Goal: Obtain resource: Download file/media

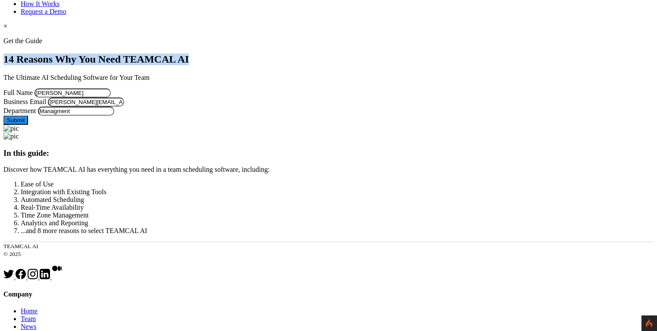
scroll to position [83, 0]
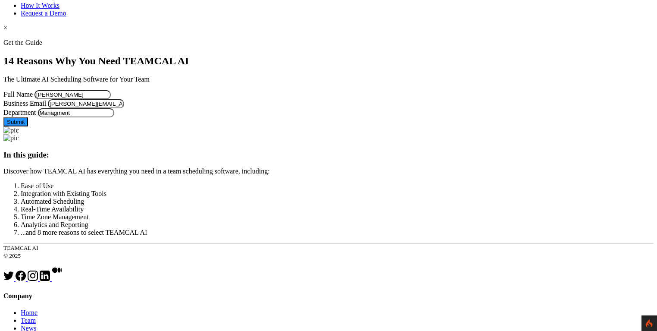
drag, startPoint x: 220, startPoint y: 125, endPoint x: 193, endPoint y: 97, distance: 39.3
click at [124, 108] on input "[PERSON_NAME][EMAIL_ADDRESS][PERSON_NAME][DOMAIN_NAME]" at bounding box center [86, 103] width 76 height 9
click at [111, 90] on input "[PERSON_NAME]" at bounding box center [72, 94] width 76 height 9
type input "George Burin111"
click at [28, 126] on button "Submit" at bounding box center [15, 121] width 25 height 9
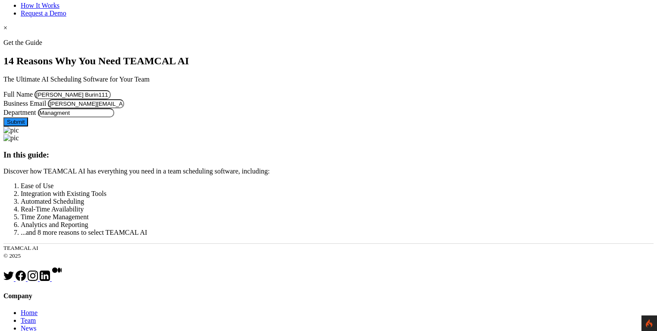
click at [114, 117] on input "Managment" at bounding box center [76, 112] width 76 height 9
type input "Managment!@#!@#"
click at [28, 126] on button "Submit" at bounding box center [15, 121] width 25 height 9
click at [111, 90] on input "George Burin111" at bounding box center [72, 94] width 76 height 9
type input "[PERSON_NAME]"
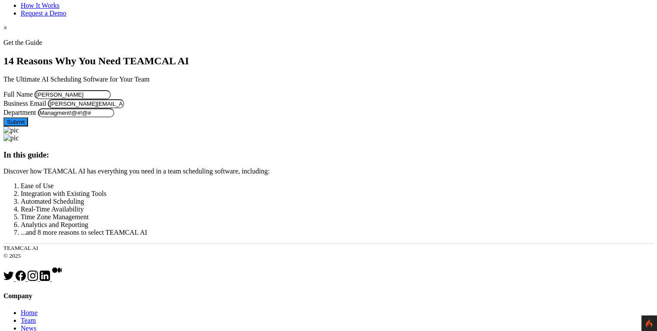
click at [60, 39] on div at bounding box center [328, 39] width 650 height 0
click at [28, 126] on button "Submit" at bounding box center [15, 121] width 25 height 9
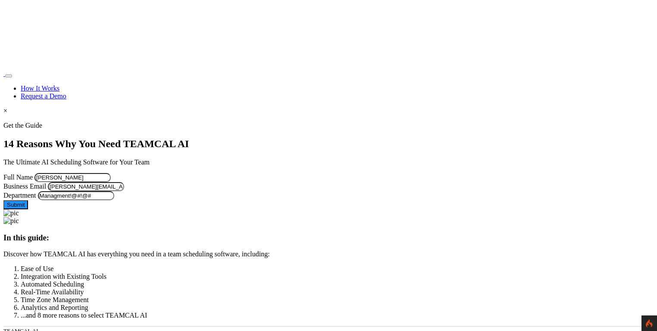
scroll to position [83, 0]
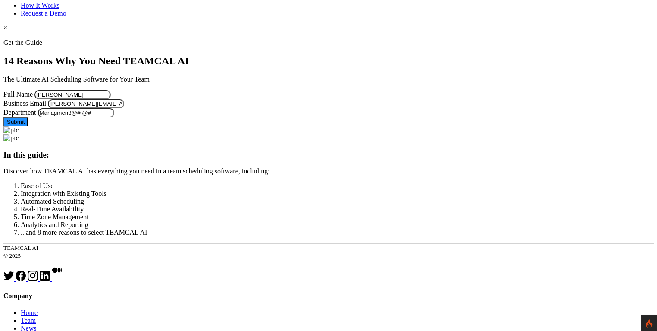
click at [124, 108] on input "[PERSON_NAME][EMAIL_ADDRESS][PERSON_NAME][DOMAIN_NAME]" at bounding box center [86, 103] width 76 height 9
type input "george.burin@comcast.net22"
click at [28, 126] on button "Submit" at bounding box center [15, 121] width 25 height 9
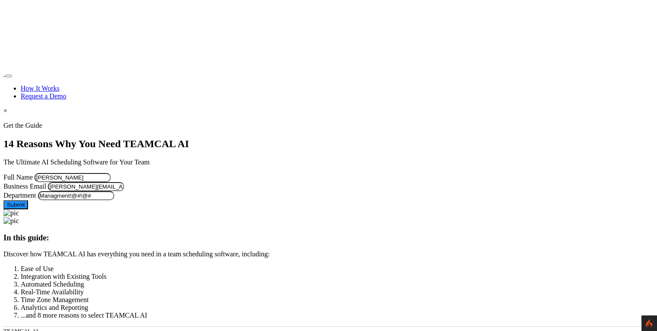
scroll to position [83, 0]
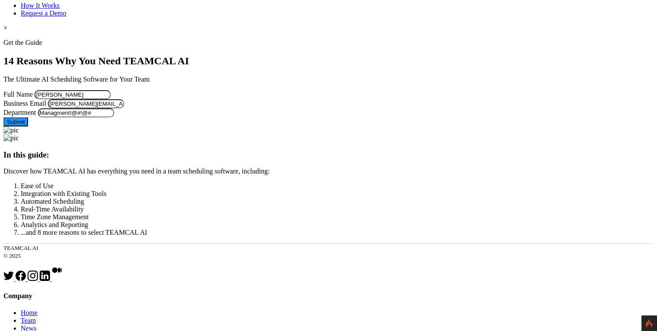
click at [124, 108] on input "[PERSON_NAME][EMAIL_ADDRESS][PERSON_NAME]" at bounding box center [86, 103] width 76 height 9
type input "[PERSON_NAME][EMAIL_ADDRESS][PERSON_NAME][DOMAIN_NAME]"
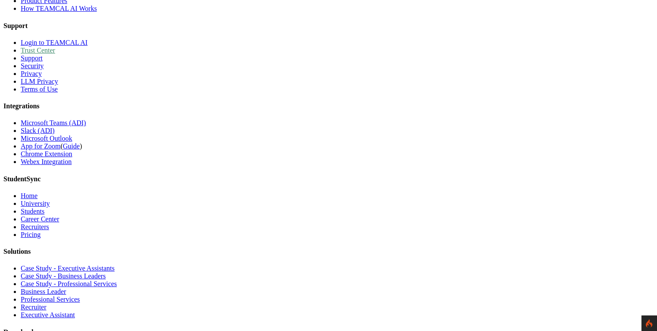
scroll to position [429, 0]
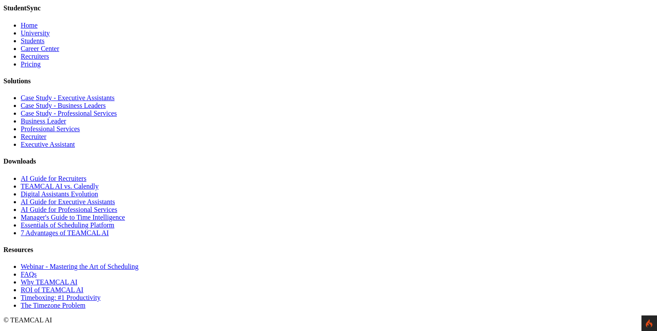
scroll to position [7540, 0]
click at [86, 175] on link "AI Guide for Recruiters" at bounding box center [54, 178] width 66 height 7
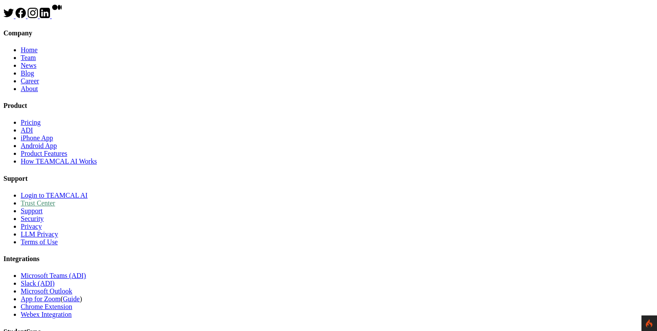
scroll to position [331, 0]
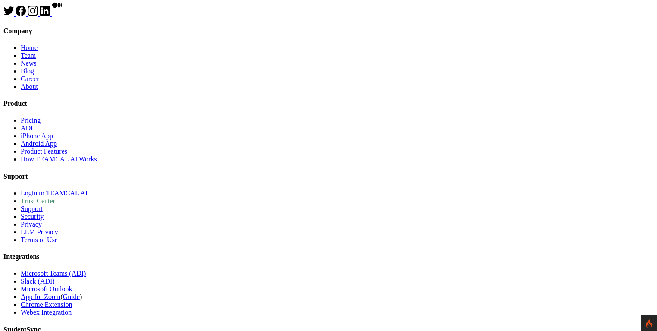
drag, startPoint x: 349, startPoint y: 160, endPoint x: 513, endPoint y: 160, distance: 164.3
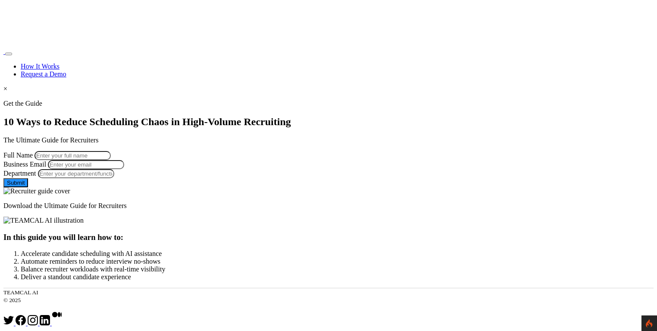
scroll to position [41, 0]
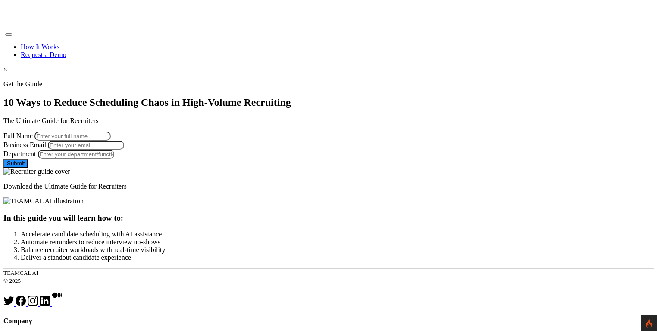
click at [111, 135] on input "Full Name" at bounding box center [72, 136] width 76 height 9
type input "[PERSON_NAME]"
click at [124, 150] on input "Business Email" at bounding box center [86, 145] width 76 height 9
type input "[PERSON_NAME][EMAIL_ADDRESS][PERSON_NAME][DOMAIN_NAME]"
click at [114, 159] on input "Department" at bounding box center [76, 154] width 76 height 9
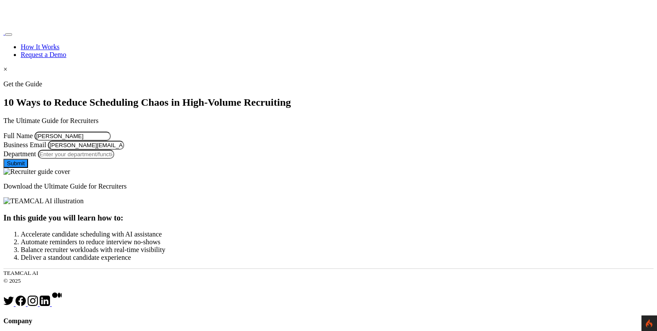
type input "Managment"
click at [28, 168] on button "Submit" at bounding box center [15, 163] width 25 height 9
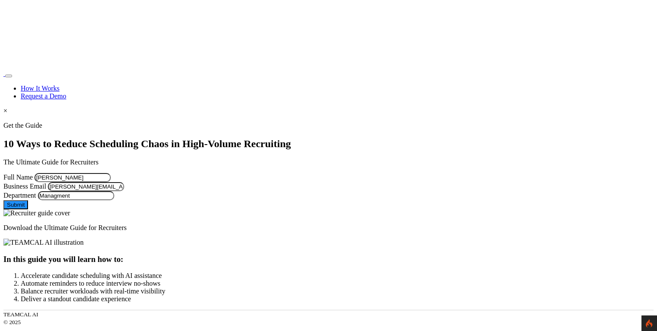
scroll to position [41, 0]
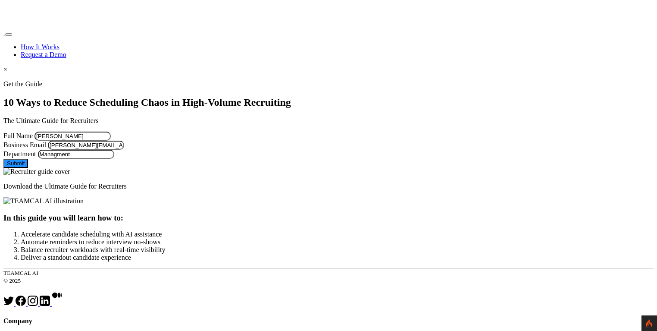
drag, startPoint x: 218, startPoint y: 180, endPoint x: 1, endPoint y: 169, distance: 217.2
click at [3, 166] on section "Get the Guide 10 Ways to Reduce Scheduling Chaos in High-Volume Recruiting The …" at bounding box center [328, 135] width 650 height 110
click at [28, 168] on button "Submit" at bounding box center [15, 163] width 25 height 9
click at [124, 150] on input "Business Email" at bounding box center [86, 145] width 76 height 9
click at [111, 141] on input "[PERSON_NAME]" at bounding box center [72, 136] width 76 height 9
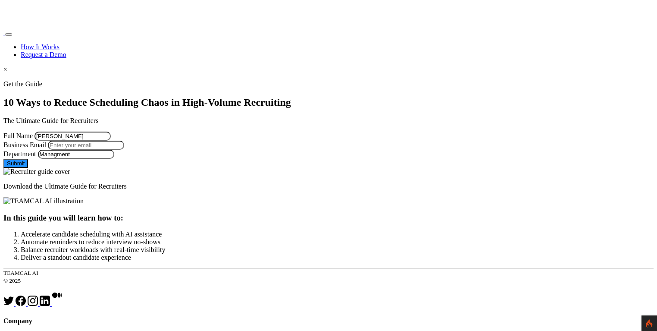
click at [124, 150] on input "Business Email" at bounding box center [86, 145] width 76 height 9
type input "george.burin@comcast.net222"
click at [114, 159] on input "Managment" at bounding box center [76, 154] width 76 height 9
type input "Managment123_)(*&&&^^^^^^^^%$#@"
click at [111, 141] on input "[PERSON_NAME]" at bounding box center [72, 136] width 76 height 9
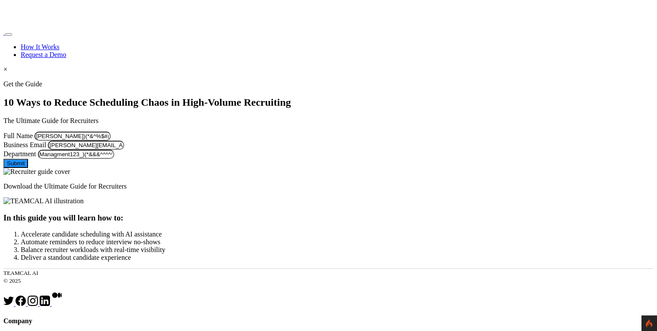
type input "George Burin_)(*&^%$#@!"
click at [124, 150] on input "george.burin@comcast.net222" at bounding box center [86, 145] width 76 height 9
type input "george.burin@comcast.net222)(*&^%$"
click at [28, 168] on button "Submit" at bounding box center [15, 163] width 25 height 9
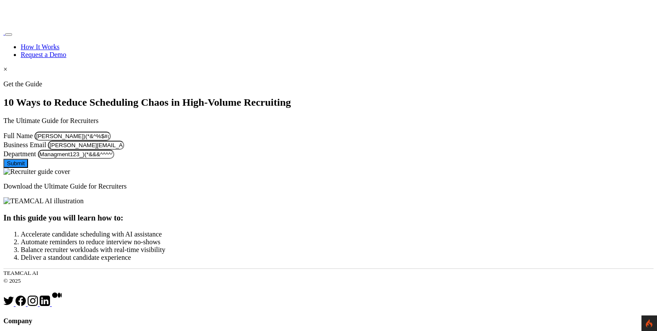
drag, startPoint x: 223, startPoint y: 138, endPoint x: 173, endPoint y: 141, distance: 50.1
click at [111, 141] on input "George Burin_)(*&^%$#@!" at bounding box center [72, 136] width 76 height 9
drag, startPoint x: 215, startPoint y: 142, endPoint x: 164, endPoint y: 145, distance: 51.0
click at [111, 141] on input "George Burin_)(*&^%$#@!" at bounding box center [72, 136] width 76 height 9
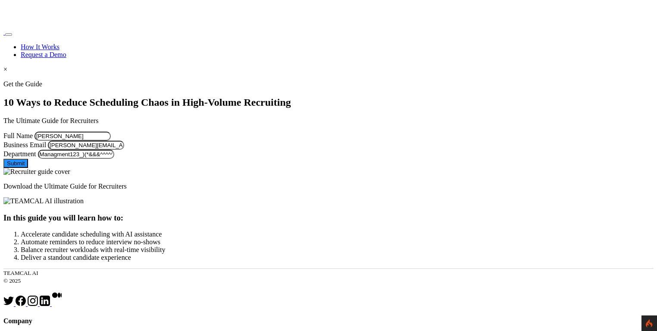
type input "[PERSON_NAME]"
click at [91, 80] on div at bounding box center [328, 80] width 650 height 0
click at [28, 168] on button "Submit" at bounding box center [15, 163] width 25 height 9
drag, startPoint x: 251, startPoint y: 181, endPoint x: 219, endPoint y: 179, distance: 32.0
click at [124, 150] on input "george.burin@comcast.net222)(*&^%$" at bounding box center [86, 145] width 76 height 9
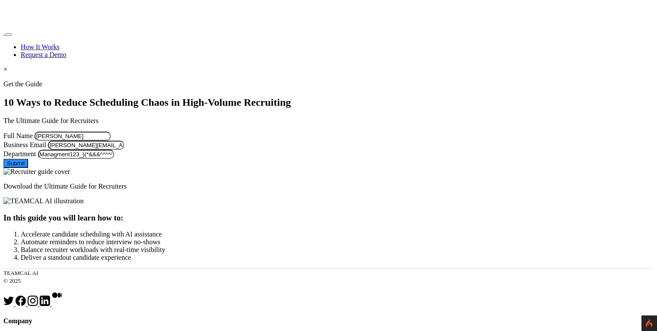
type input "george.burin@comcast.net222"
click at [114, 159] on input "Managment123_)(*&&&^^^^^^^^%$#@" at bounding box center [76, 154] width 76 height 9
type input "Managment123_)(*&&&^^^^^^^^%$#@2222222222222222222222222222222222222222222222222"
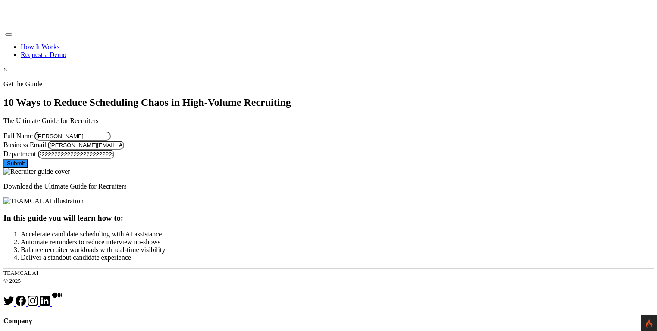
click at [28, 168] on button "Submit" at bounding box center [15, 163] width 25 height 9
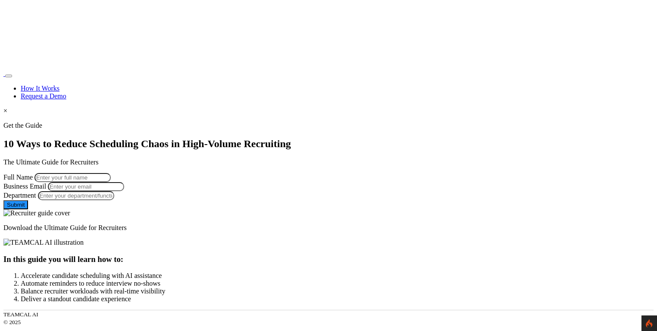
click at [111, 182] on input "Full Name" at bounding box center [72, 177] width 76 height 9
type input "[PERSON_NAME]"
click at [124, 191] on input "Business Email" at bounding box center [86, 186] width 76 height 9
type input "[PERSON_NAME][EMAIL_ADDRESS][PERSON_NAME][DOMAIN_NAME]"
click at [114, 200] on input "Department" at bounding box center [76, 195] width 76 height 9
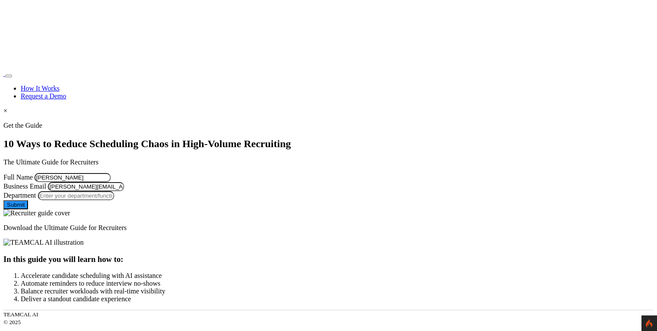
type input "Managment!@#!@#"
click at [28, 209] on button "Submit" at bounding box center [15, 204] width 25 height 9
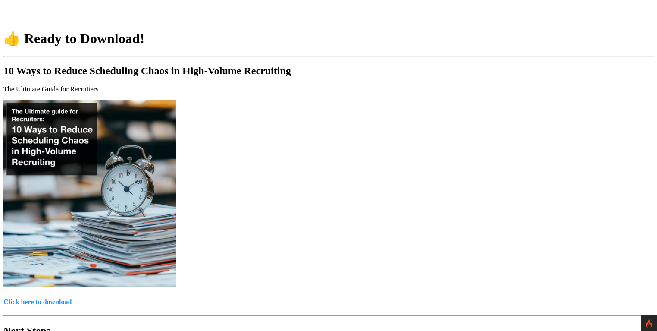
scroll to position [124, 0]
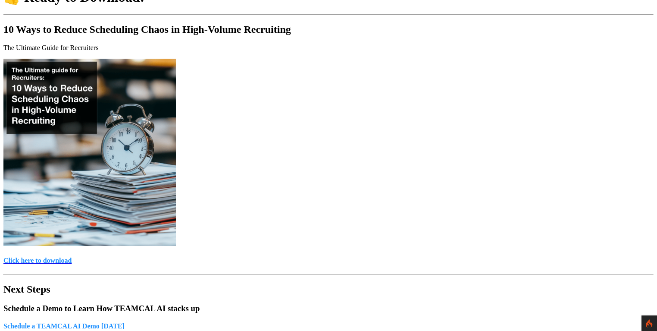
click at [299, 257] on h4 "Click here to download" at bounding box center [328, 261] width 650 height 8
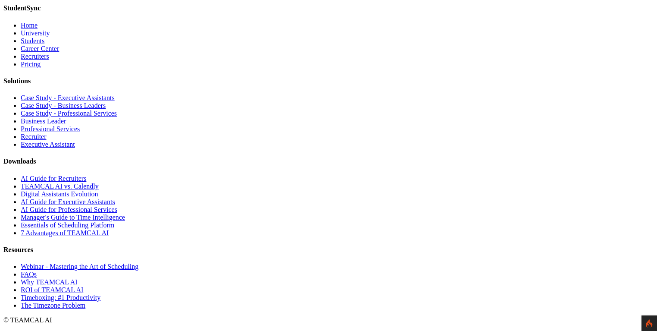
scroll to position [7540, 0]
click at [86, 175] on link "AI Guide for Recruiters" at bounding box center [54, 178] width 66 height 7
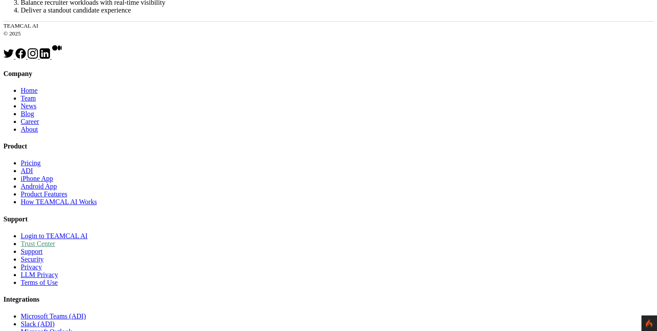
scroll to position [290, 0]
drag, startPoint x: 347, startPoint y: 199, endPoint x: 463, endPoint y: 198, distance: 115.6
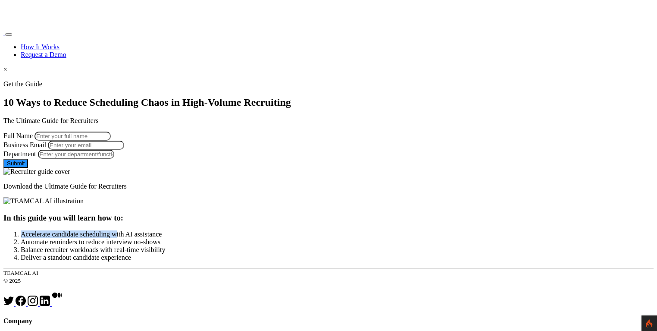
scroll to position [41, 0]
click at [111, 141] on input "Full Name" at bounding box center [72, 136] width 76 height 9
type input "[PERSON_NAME]"
click at [111, 140] on input "[PERSON_NAME]" at bounding box center [72, 136] width 76 height 9
click at [124, 150] on input "Business Email" at bounding box center [86, 145] width 76 height 9
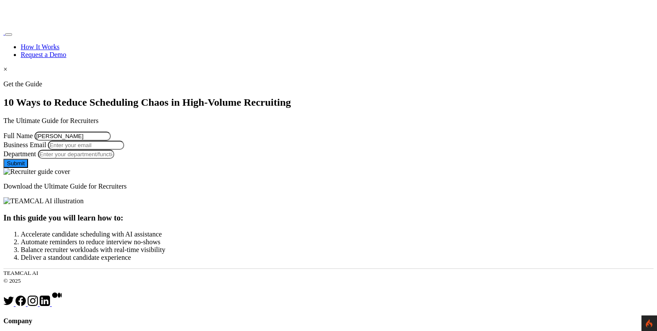
type input "[PERSON_NAME][EMAIL_ADDRESS][PERSON_NAME][DOMAIN_NAME]"
click at [114, 159] on input "Department" at bounding box center [76, 154] width 76 height 9
type input "Managment!@#!@#"
click at [28, 168] on button "Submit" at bounding box center [15, 163] width 25 height 9
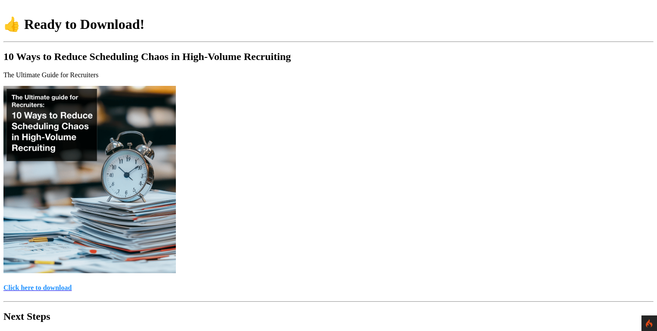
scroll to position [83, 0]
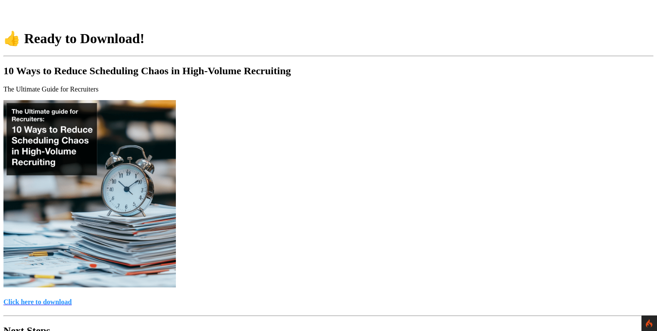
click at [320, 298] on h4 "Click here to download" at bounding box center [328, 302] width 650 height 8
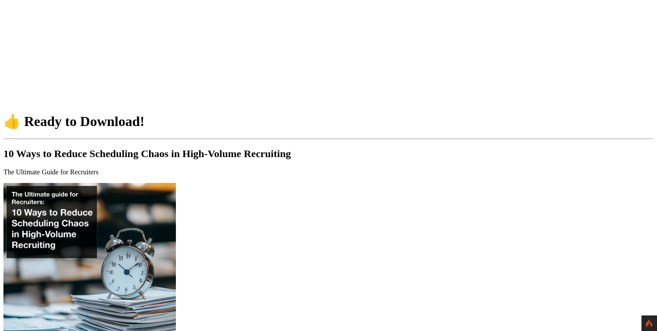
scroll to position [82, 0]
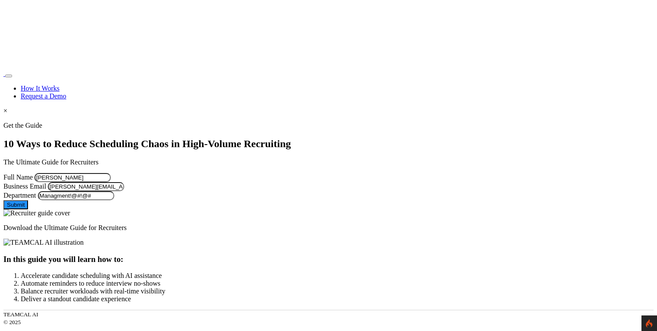
scroll to position [41, 0]
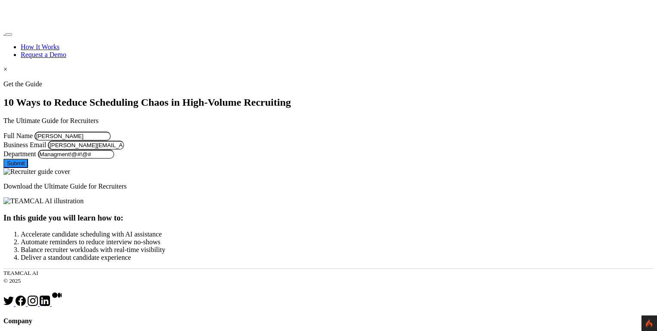
click at [111, 141] on input "[PERSON_NAME]" at bounding box center [72, 136] width 76 height 9
type input "George Burin123"
click at [28, 168] on button "Submit" at bounding box center [15, 163] width 25 height 9
click at [124, 150] on input "george.burin@comcast.net" at bounding box center [86, 145] width 76 height 9
drag, startPoint x: 63, startPoint y: 154, endPoint x: 68, endPoint y: 163, distance: 9.8
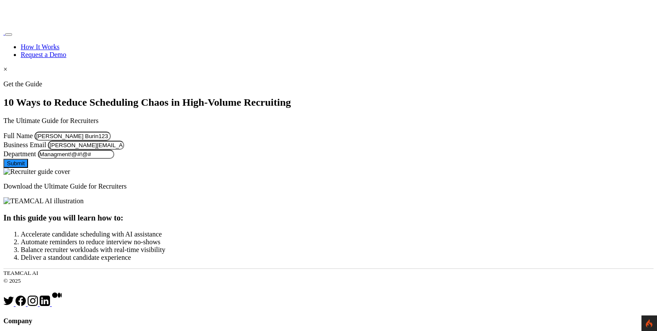
click at [63, 80] on div at bounding box center [328, 80] width 650 height 0
click at [124, 150] on input "george.burin@comcast.net" at bounding box center [86, 145] width 76 height 9
type input "george.burin@comcast.net222"
click at [28, 168] on button "Submit" at bounding box center [15, 163] width 25 height 9
type input "George Burin"
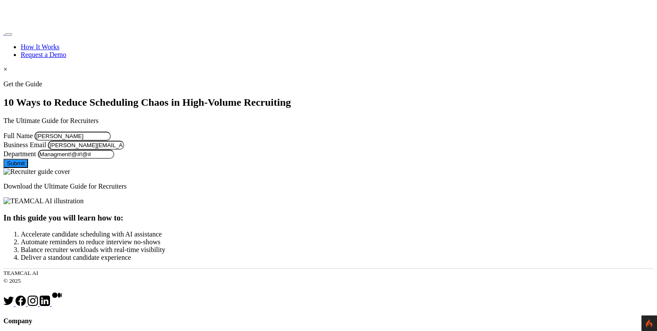
click at [13, 172] on section "Get the Guide 10 Ways to Reduce Scheduling Chaos in High-Volume Recruiting The …" at bounding box center [328, 135] width 650 height 110
click at [114, 159] on input "Managment!@#!@#" at bounding box center [76, 154] width 76 height 9
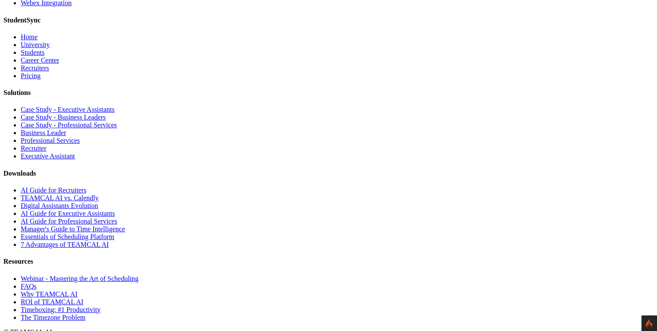
scroll to position [599, 0]
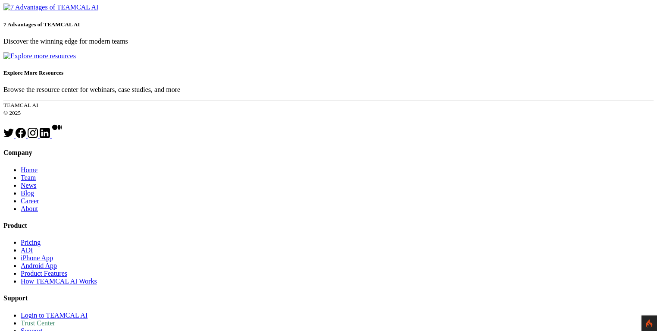
scroll to position [828, 0]
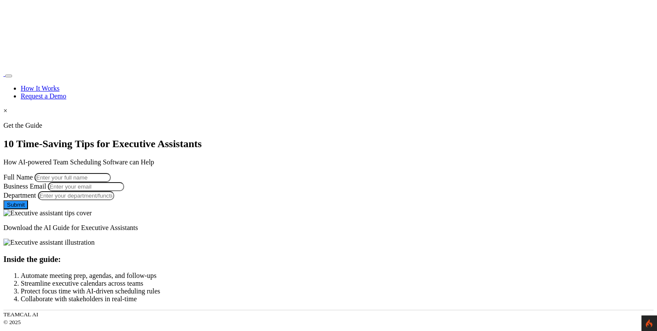
click at [111, 173] on input "Full Name" at bounding box center [72, 177] width 76 height 9
click at [66, 122] on div at bounding box center [328, 122] width 650 height 0
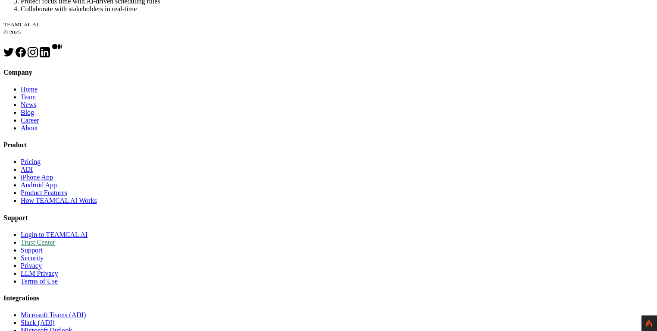
scroll to position [331, 0]
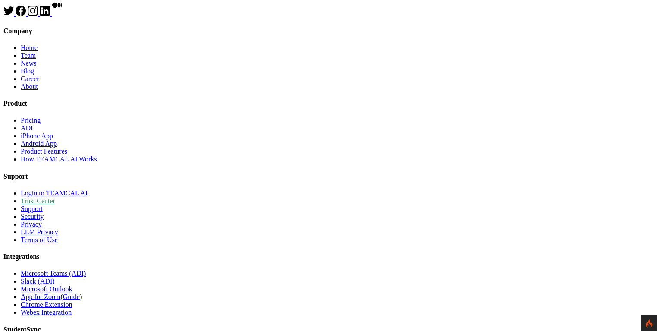
drag, startPoint x: 365, startPoint y: 141, endPoint x: 520, endPoint y: 142, distance: 155.2
drag, startPoint x: 437, startPoint y: 160, endPoint x: 423, endPoint y: 161, distance: 14.2
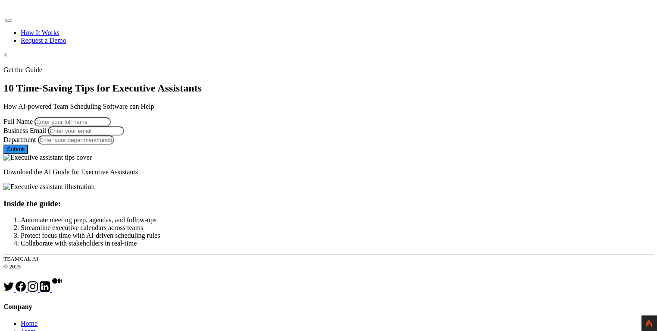
scroll to position [41, 0]
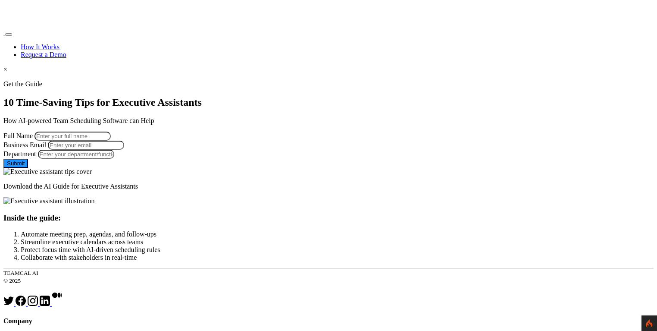
click at [111, 132] on input "Full Name" at bounding box center [72, 136] width 76 height 9
type input "[PERSON_NAME]"
click at [124, 150] on input "Business Email" at bounding box center [86, 145] width 76 height 9
type input "[PERSON_NAME][EMAIL_ADDRESS][PERSON_NAME][DOMAIN_NAME]"
click at [114, 159] on input "Department" at bounding box center [76, 154] width 76 height 9
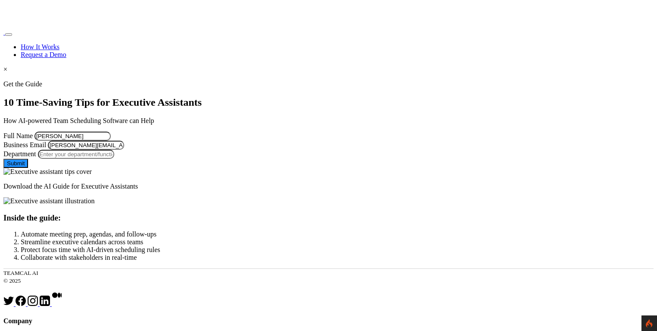
type input "Managment123_)(*&&&^^^^^^^^%$#@2222222222222222222222222222222222222222222222222"
drag, startPoint x: 124, startPoint y: 198, endPoint x: 316, endPoint y: 196, distance: 191.9
click at [316, 168] on form "Full Name George Burin Business Email george.burin@comcast.net Department Manag…" at bounding box center [328, 150] width 650 height 36
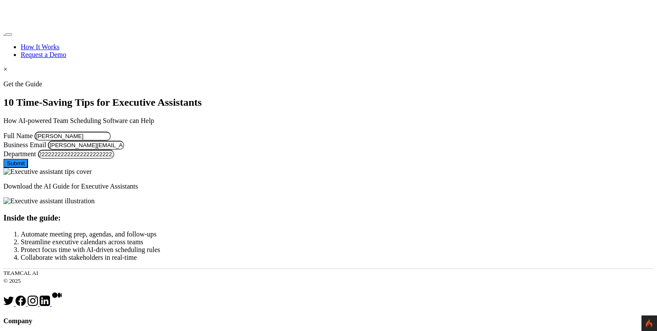
scroll to position [0, 0]
click at [28, 168] on button "Submit" at bounding box center [15, 163] width 25 height 9
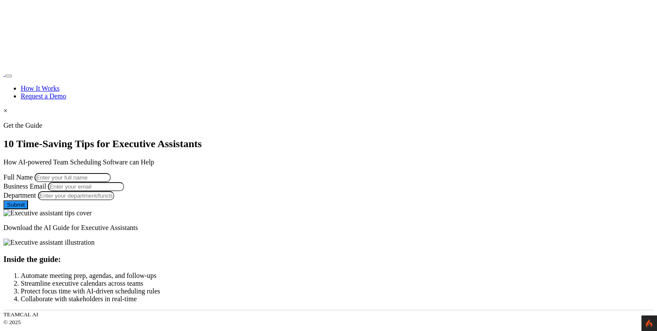
click at [111, 173] on input "Full Name" at bounding box center [72, 177] width 76 height 9
type input "[PERSON_NAME]"
click at [124, 191] on input "Business Email" at bounding box center [86, 186] width 76 height 9
type input "[PERSON_NAME][EMAIL_ADDRESS][PERSON_NAME][DOMAIN_NAME]"
click at [150, 209] on form "Full Name [PERSON_NAME] Business Email [PERSON_NAME][EMAIL_ADDRESS][PERSON_NAME…" at bounding box center [328, 191] width 650 height 36
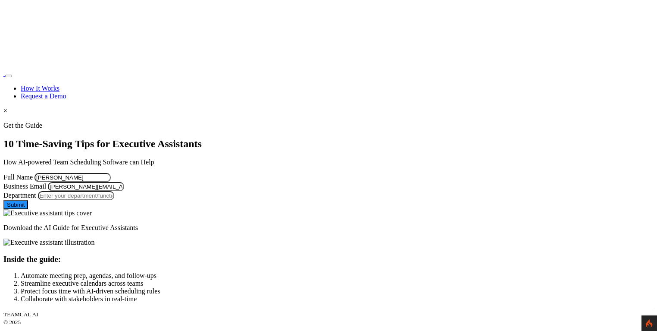
click at [114, 200] on input "Department" at bounding box center [76, 195] width 76 height 9
type input "Managment!@#!@#"
click at [28, 209] on button "Submit" at bounding box center [15, 204] width 25 height 9
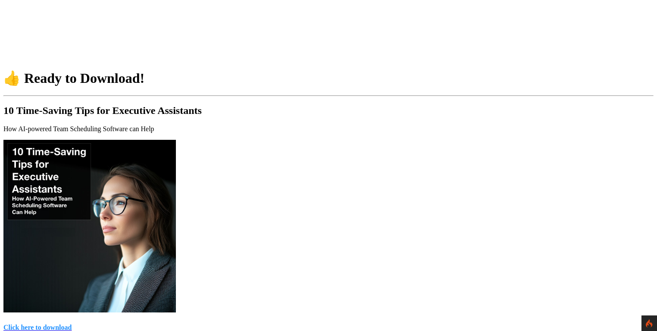
scroll to position [41, 0]
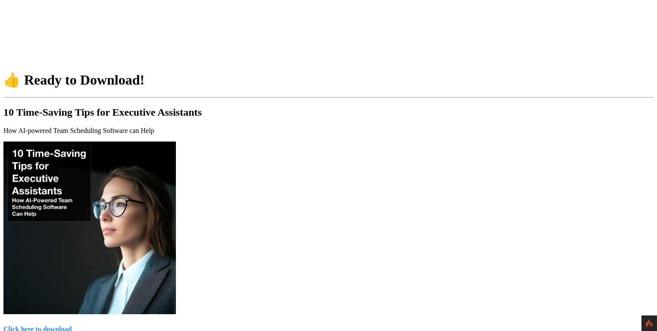
click at [320, 325] on h4 "Click here to download" at bounding box center [328, 329] width 650 height 8
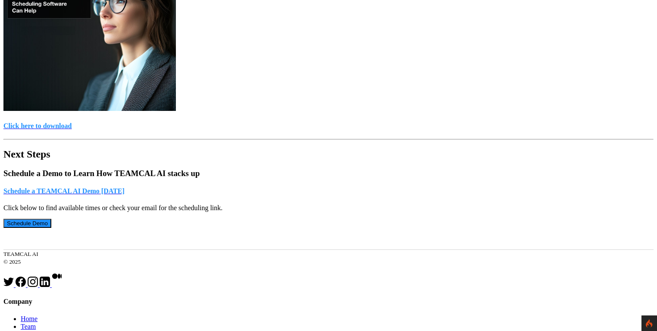
scroll to position [248, 0]
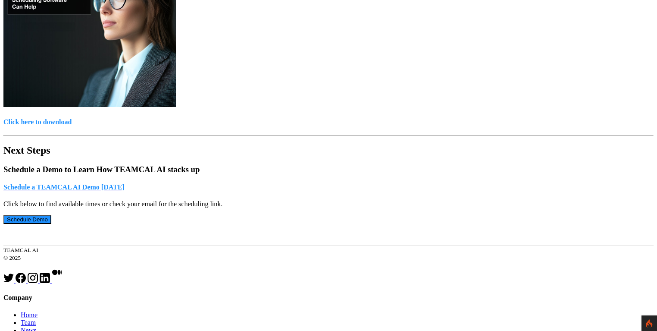
click at [51, 215] on button "Schedule Demo" at bounding box center [27, 219] width 48 height 9
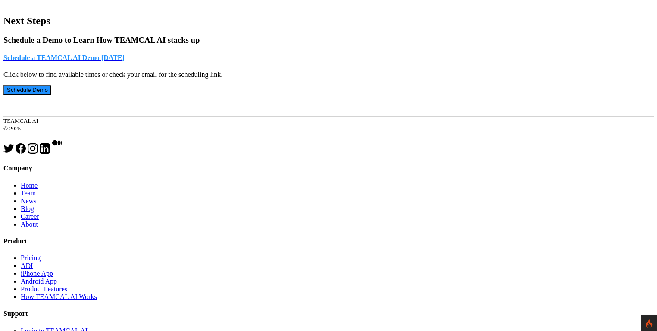
scroll to position [437, 0]
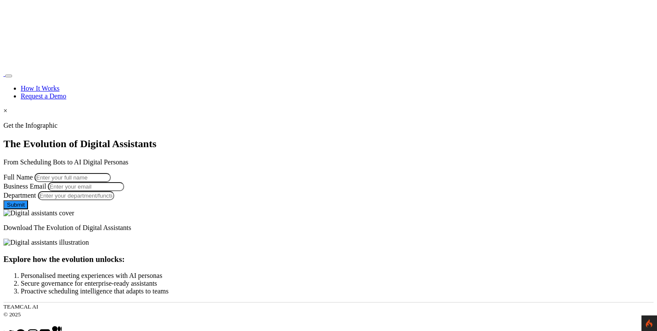
click at [81, 122] on div at bounding box center [328, 122] width 650 height 0
click at [114, 200] on input "Department" at bounding box center [76, 195] width 76 height 9
type input "Managment123_)(*&&&^^^^^^^^%$#@2222222222222222222222222222222222222222222222222"
click at [28, 209] on button "Submit" at bounding box center [15, 204] width 25 height 9
click at [111, 173] on input "Full Name" at bounding box center [72, 177] width 76 height 9
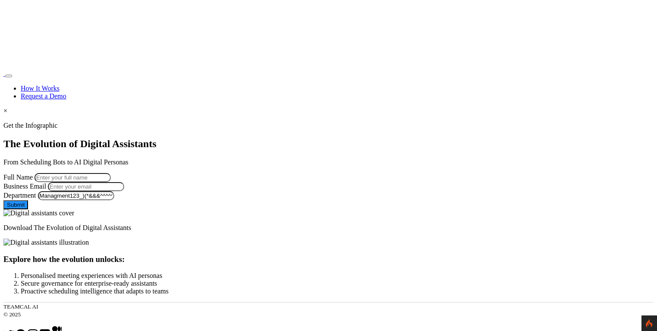
type input "[PERSON_NAME]"
click at [124, 191] on input "Business Email" at bounding box center [86, 186] width 76 height 9
type input "[PERSON_NAME][EMAIL_ADDRESS][PERSON_NAME][DOMAIN_NAME]"
click at [28, 209] on button "Submit" at bounding box center [15, 204] width 25 height 9
